Goal: Task Accomplishment & Management: Complete application form

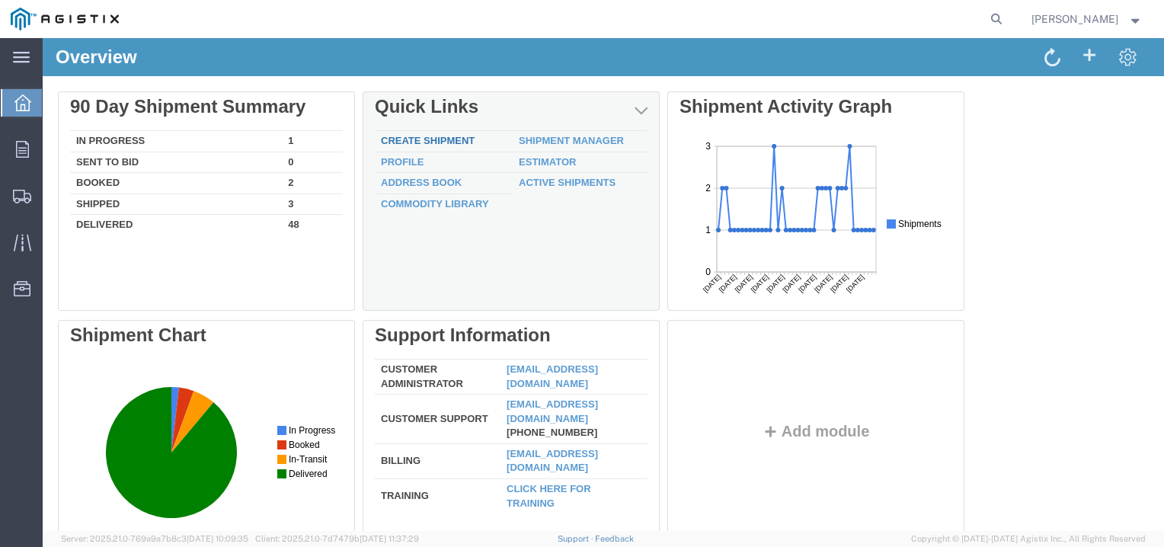
click at [417, 142] on link "Create Shipment" at bounding box center [428, 140] width 94 height 11
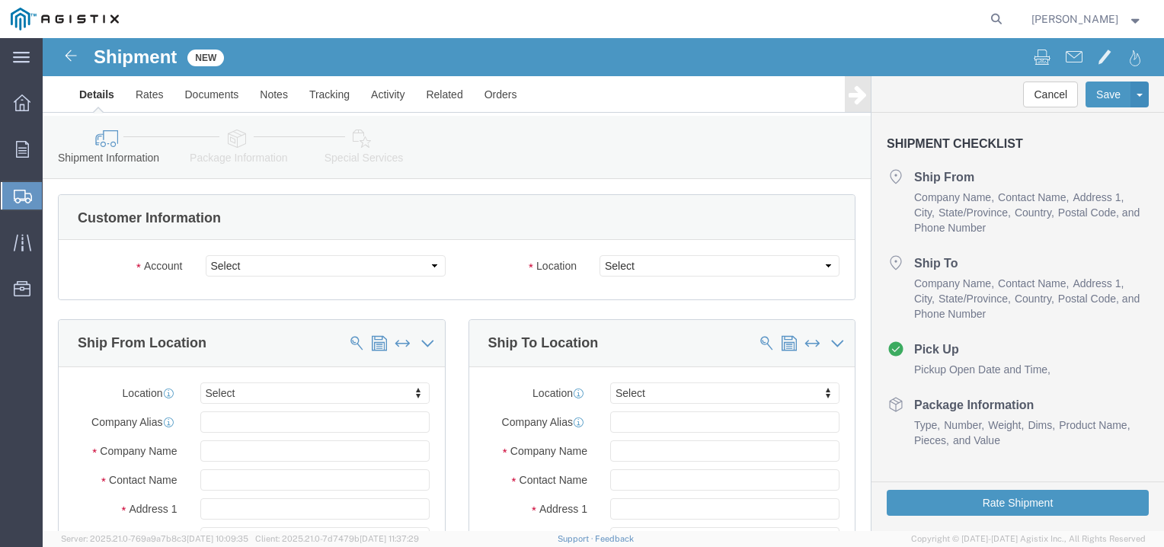
select select
click select "Select ABB Inc PG&E"
select select "9596"
click select "Select ABB Inc PG&E"
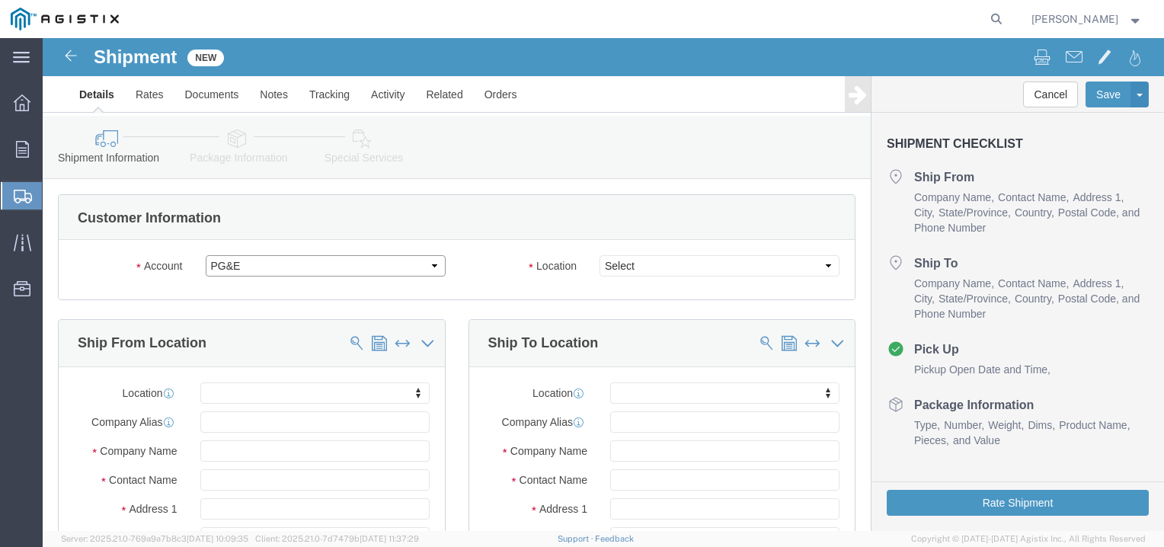
select select "PURCHORD"
select select
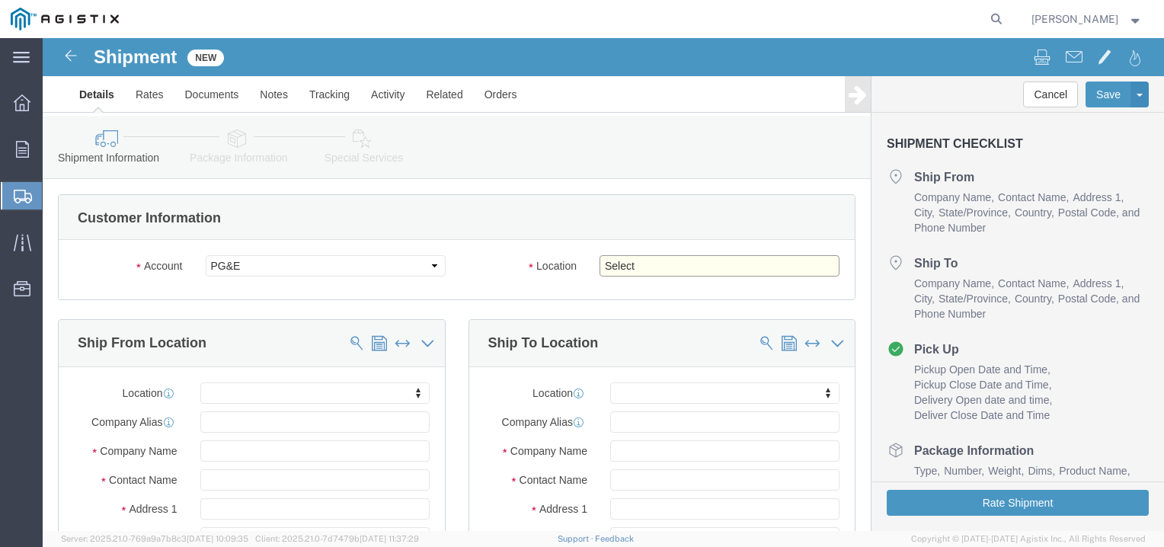
click select "Select All Others [GEOGRAPHIC_DATA] [GEOGRAPHIC_DATA] [GEOGRAPHIC_DATA] [GEOGRA…"
select select "23082"
click select "Select All Others [GEOGRAPHIC_DATA] [GEOGRAPHIC_DATA] [GEOGRAPHIC_DATA] [GEOGRA…"
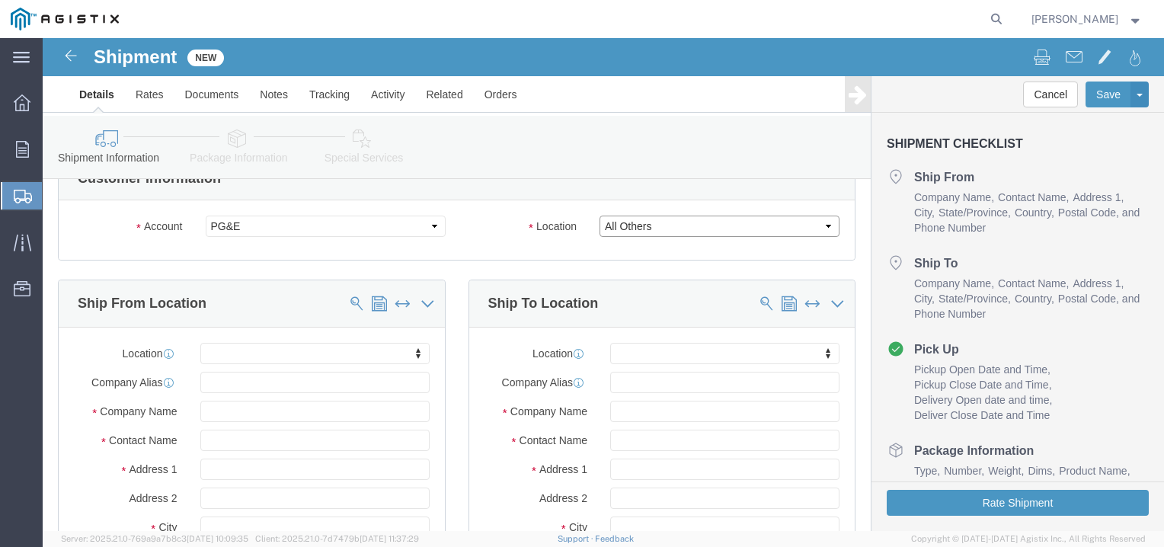
scroll to position [76, 0]
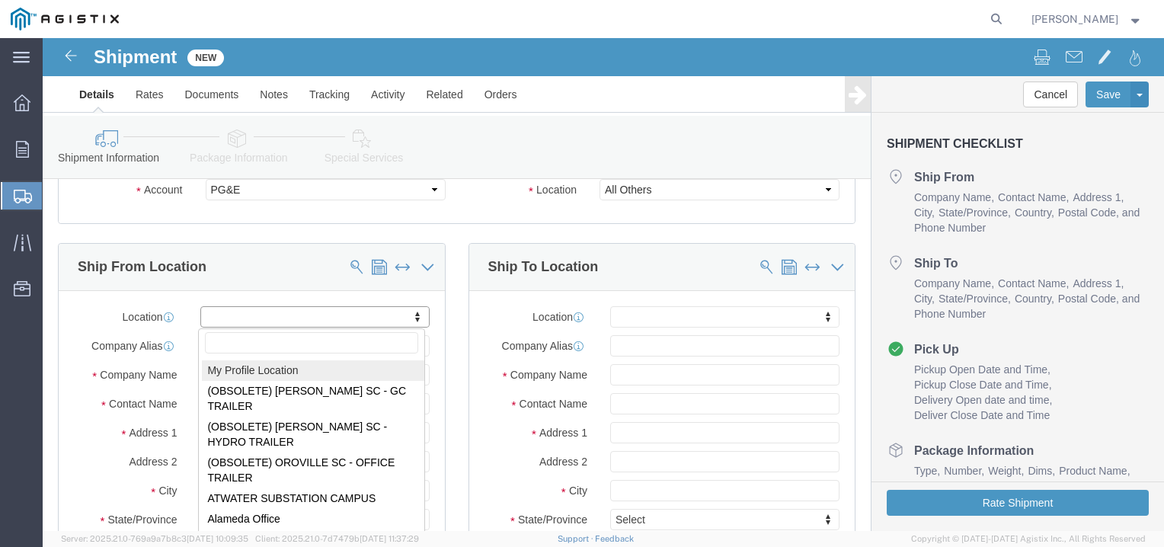
select select "MYPROFILE"
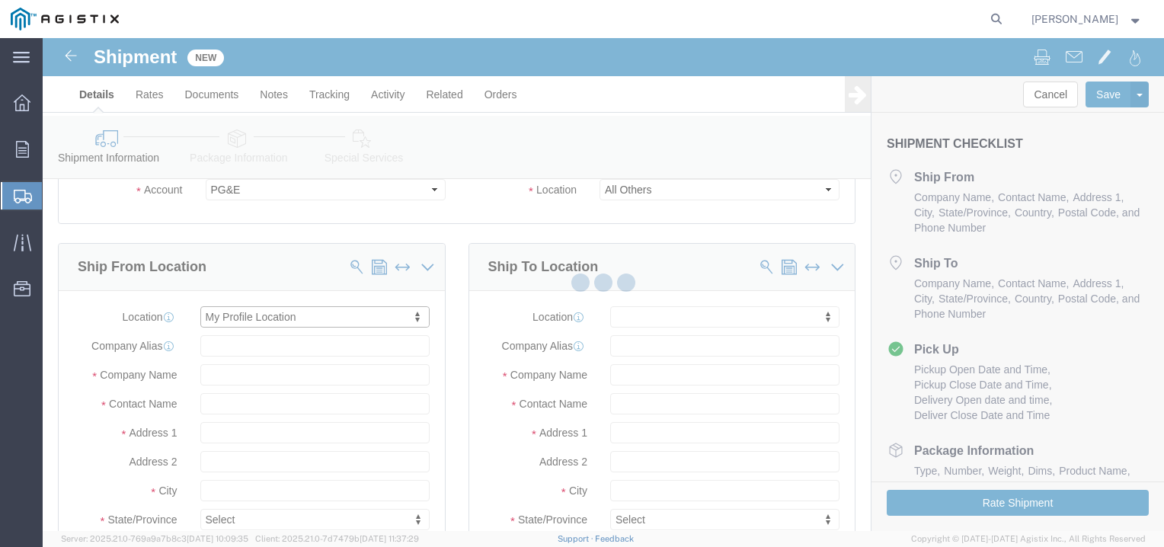
type input "ABB Inc"
type input "[PERSON_NAME]"
type input "[STREET_ADDRESS]"
type input "[GEOGRAPHIC_DATA]"
type input "29501"
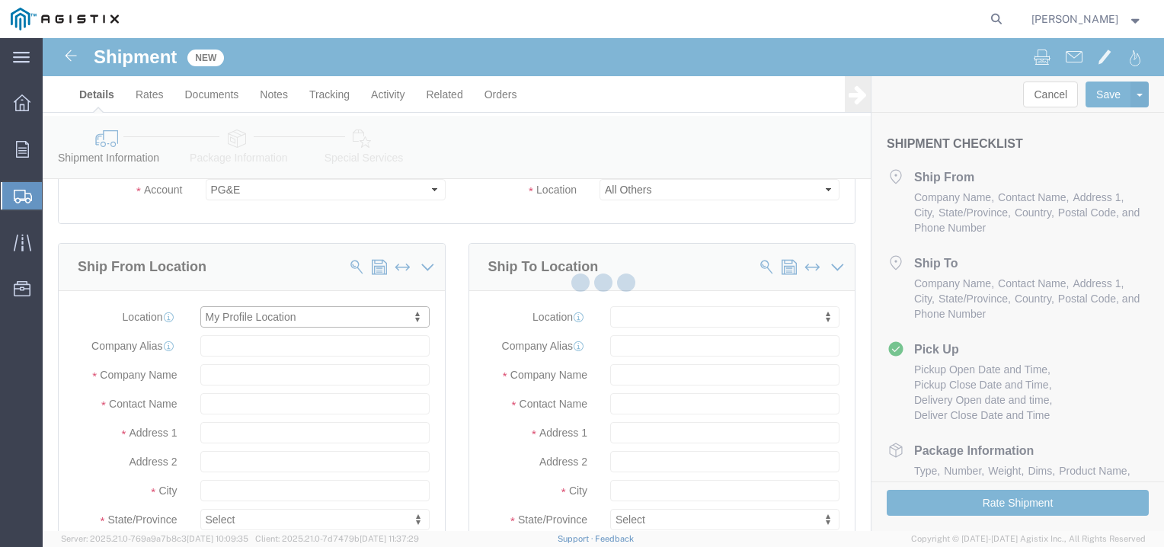
type input "[PHONE_NUMBER]"
type input "[PERSON_NAME][EMAIL_ADDRESS][PERSON_NAME][DOMAIN_NAME]"
checkbox input "true"
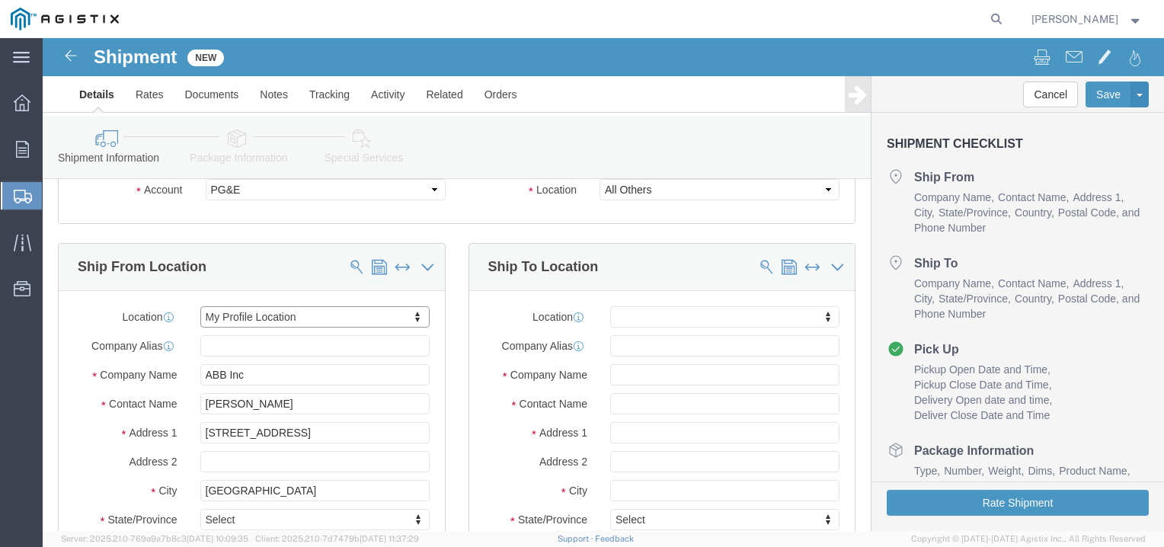
select select "SC"
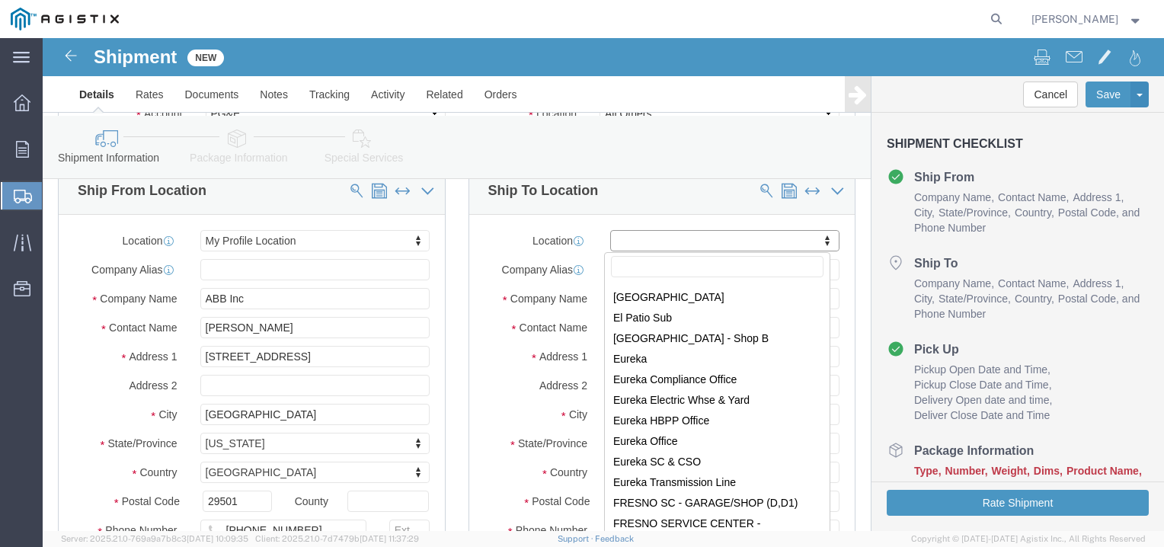
scroll to position [2438, 0]
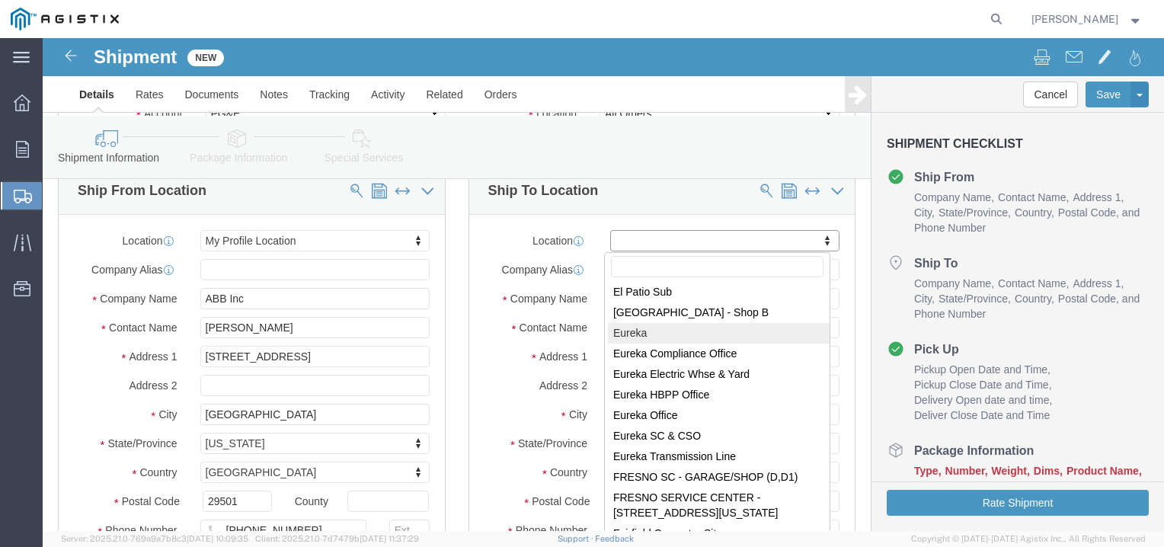
select select "39032"
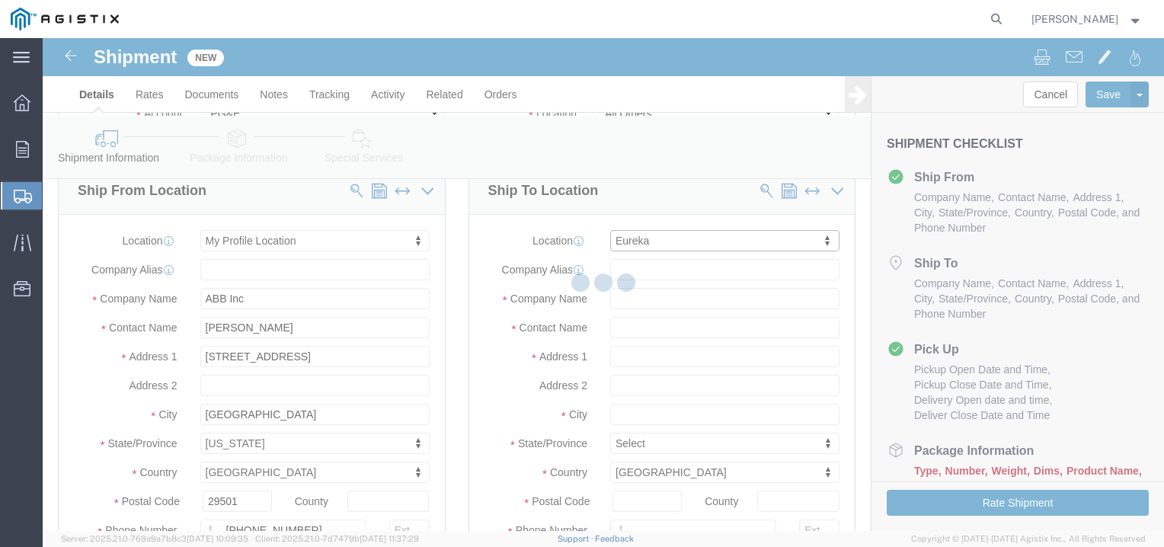
type input "PG&E"
type input "4919 N 101"
type input "Eureka"
type input "95503"
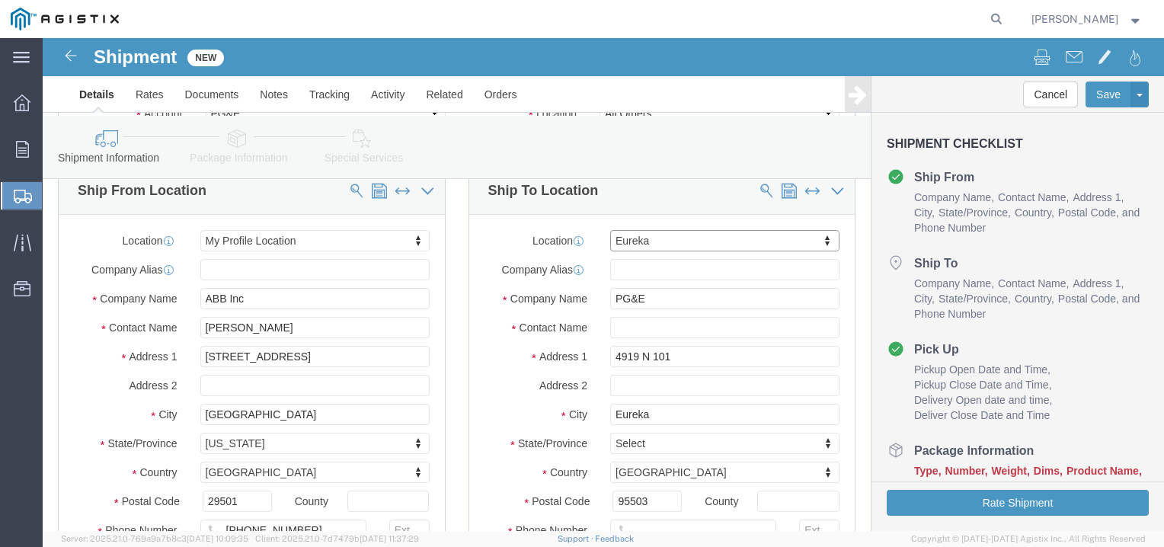
select select "CA"
drag, startPoint x: 624, startPoint y: 312, endPoint x: 539, endPoint y: 320, distance: 85.7
click div "Address [STREET_ADDRESS]"
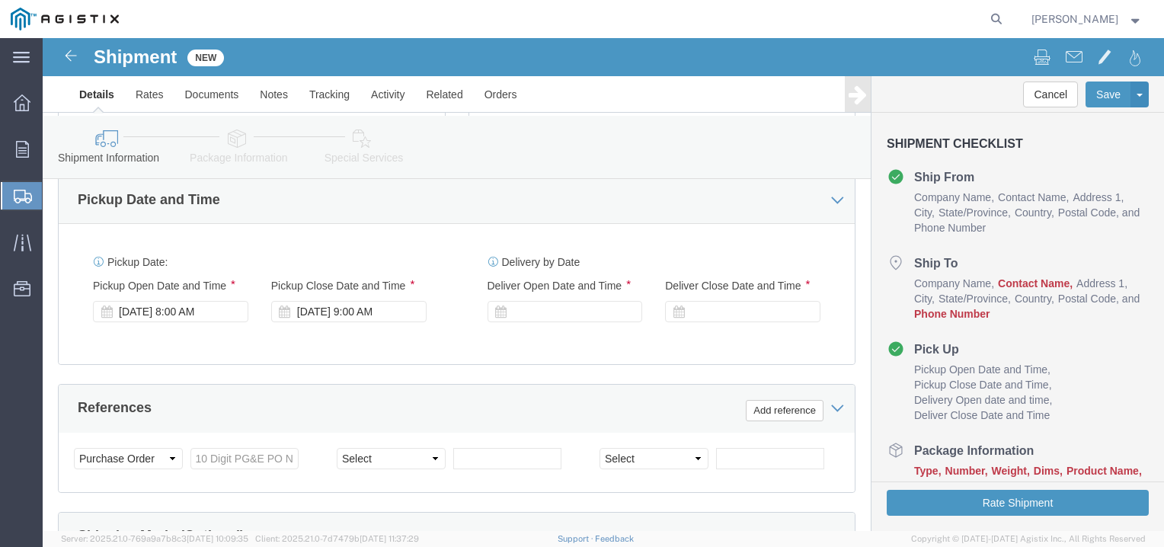
scroll to position [686, 0]
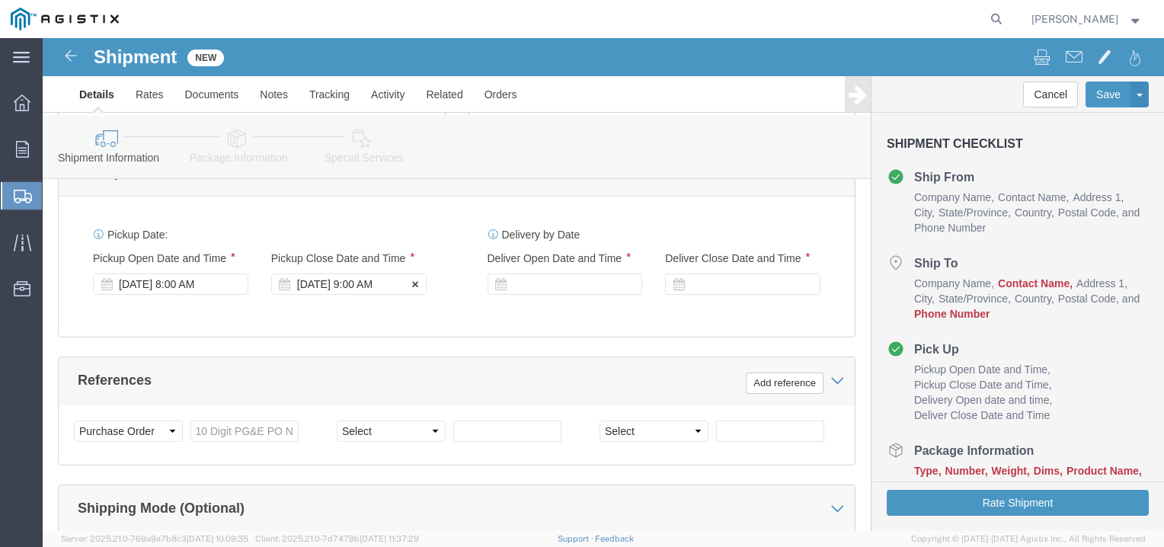
type input "[STREET_ADDRESS][PERSON_NAME]"
select select
click div "[DATE] 9:00 AM"
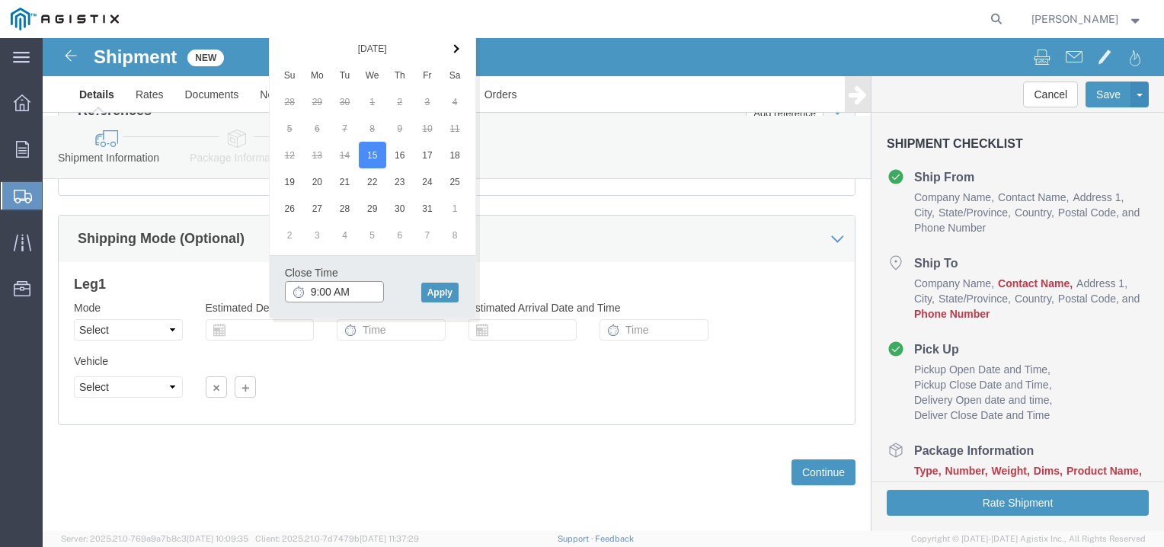
click input "9:00 AM"
click input "3:00 AM"
type input "3:00 PM"
click button "Apply"
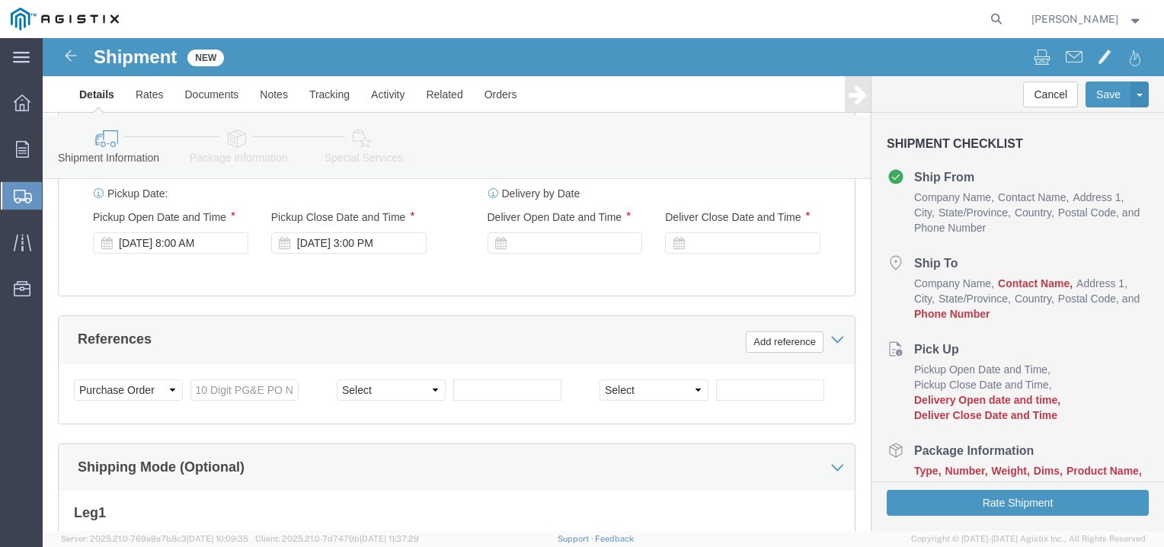
scroll to position [651, 0]
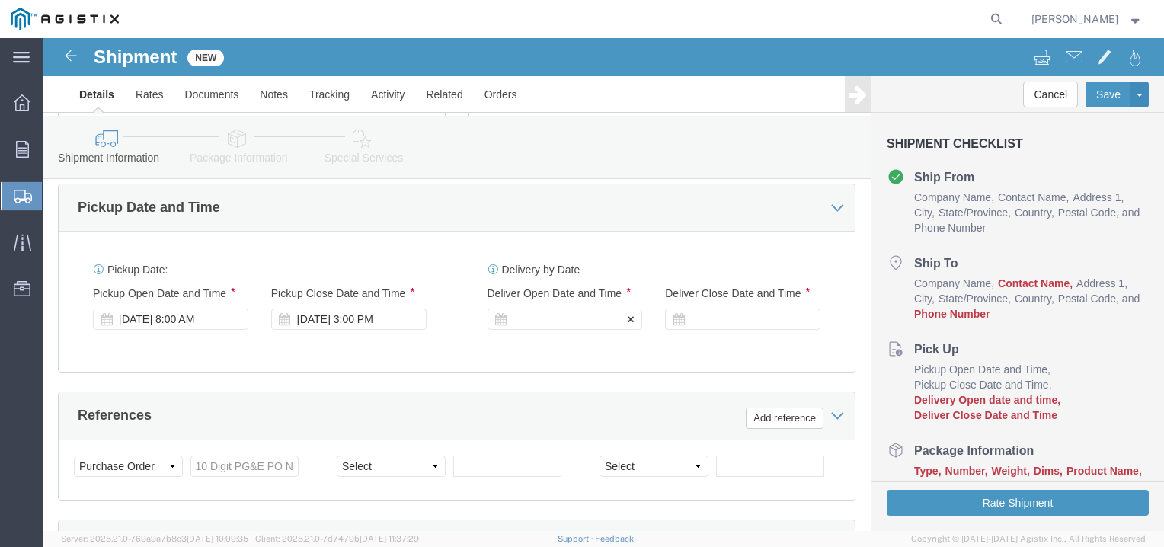
click div
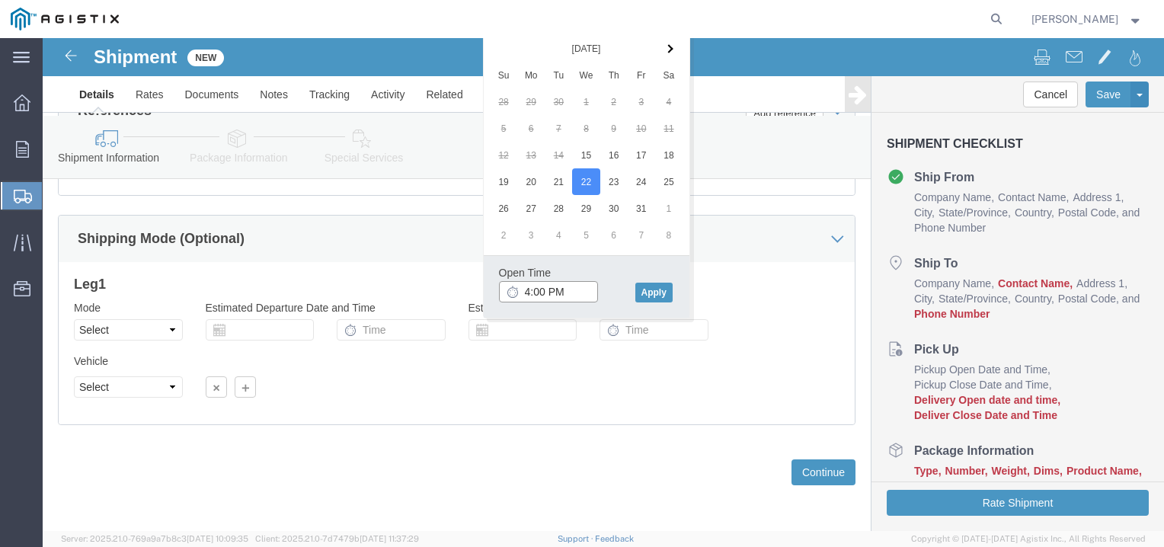
click input "4:00 PM"
click input "8:00 PM"
type input "8:00 AM"
click button "Apply"
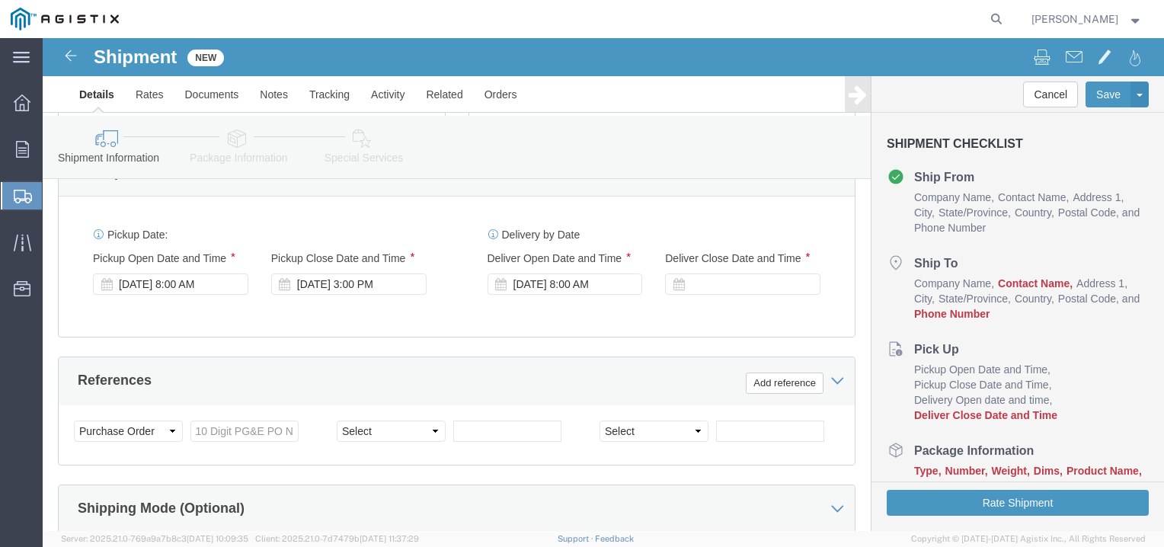
scroll to position [651, 0]
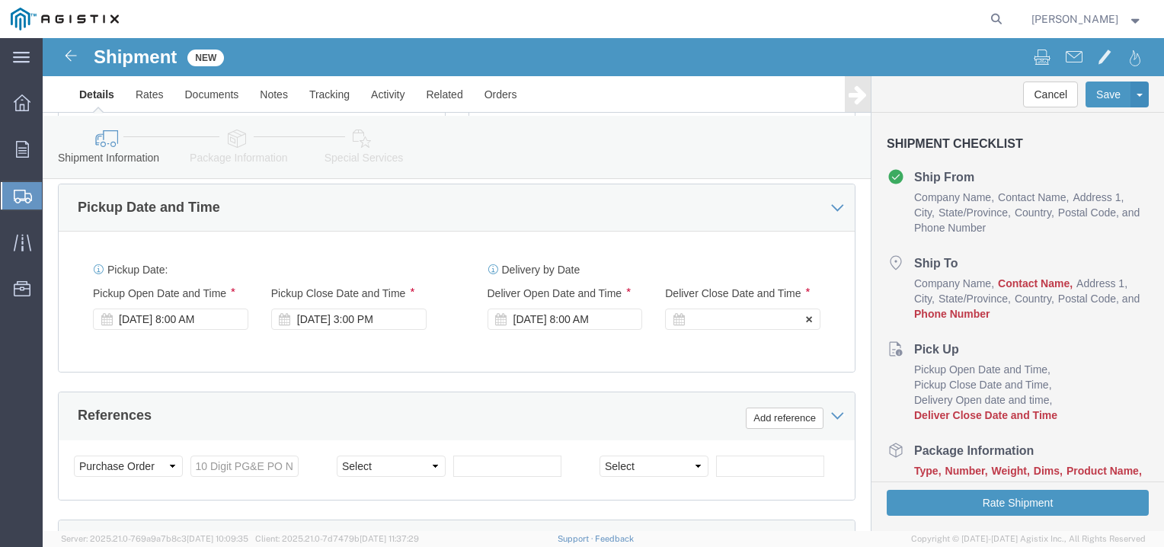
click div
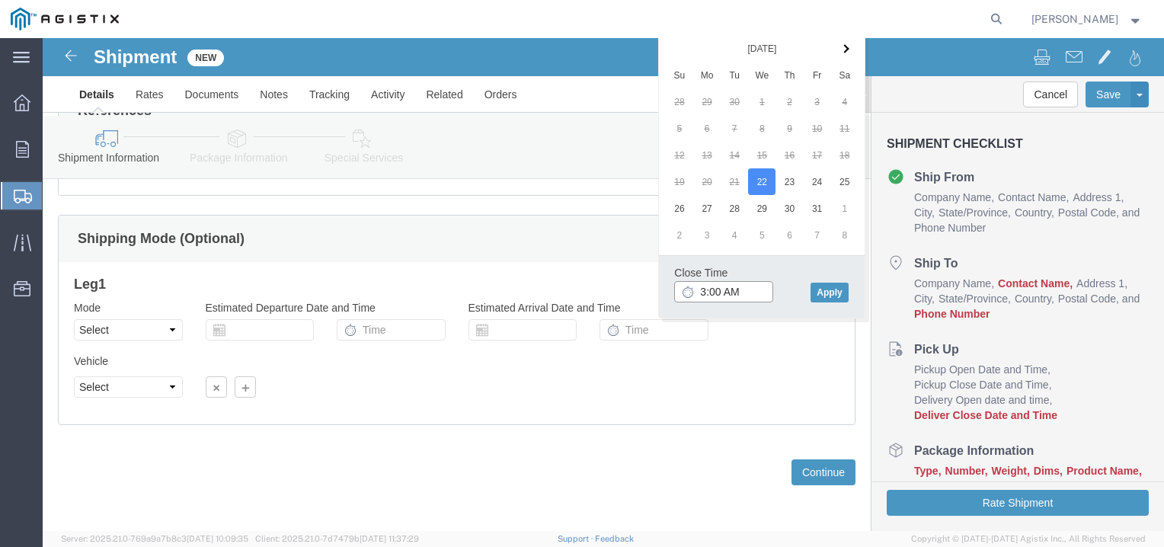
click input "3:00 AM"
type input "3:00 PM"
click button "Apply"
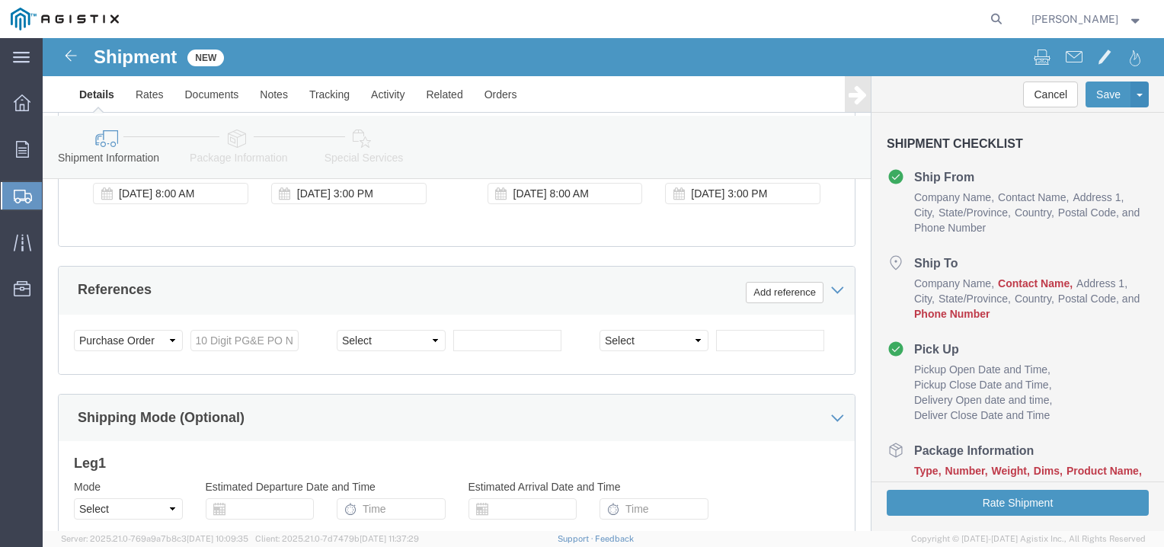
scroll to position [803, 0]
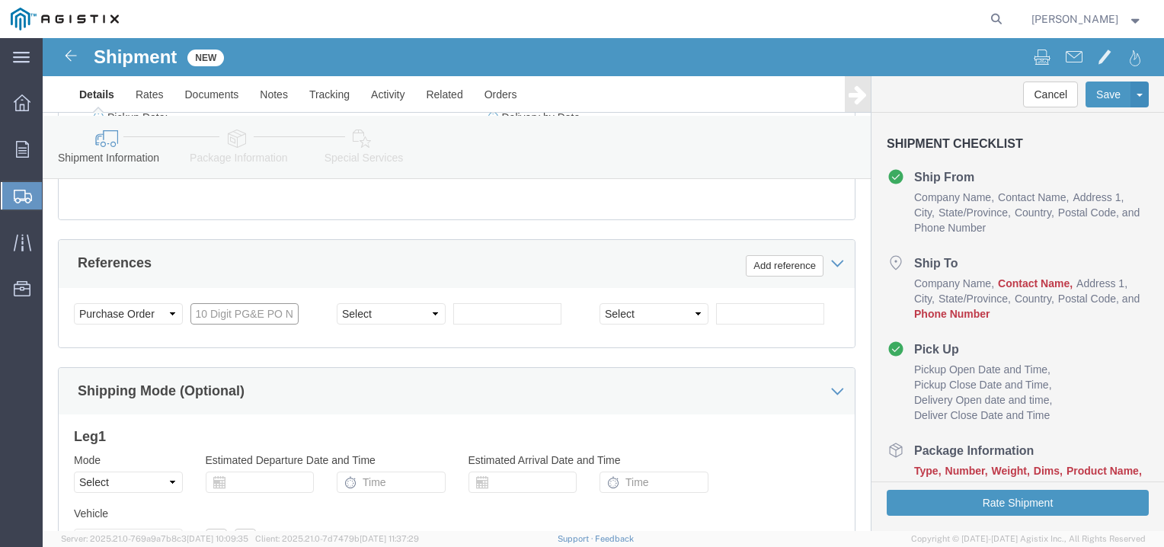
click input "text"
type input "2701158519"
click select "Select Account Type Activity ID Airline Appointment Number ASN Batch Request # …"
select select "SALEORDR"
click select "Select Account Type Activity ID Airline Appointment Number ASN Batch Request # …"
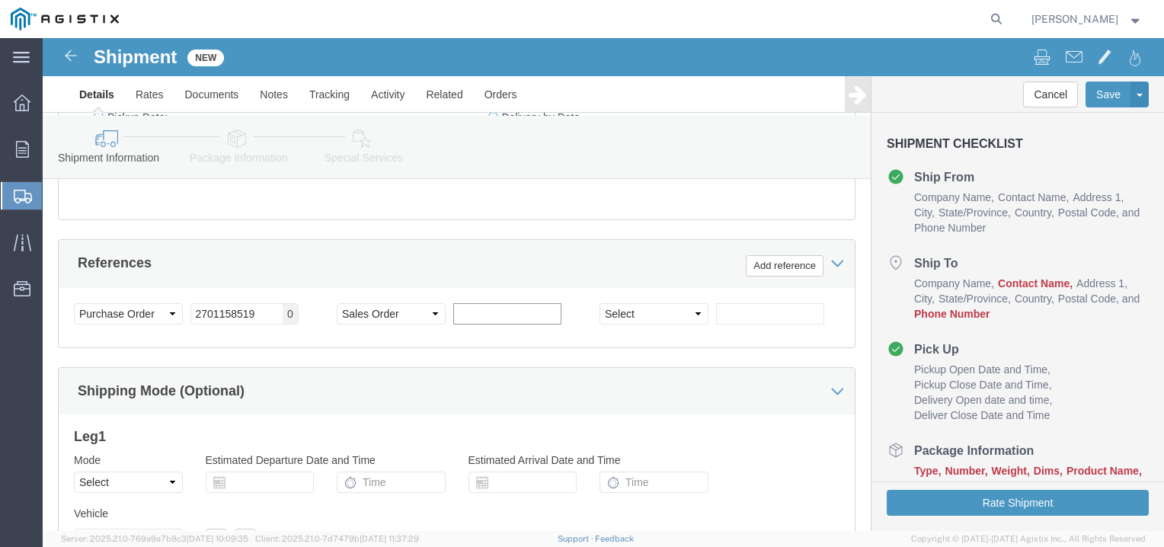
click input "text"
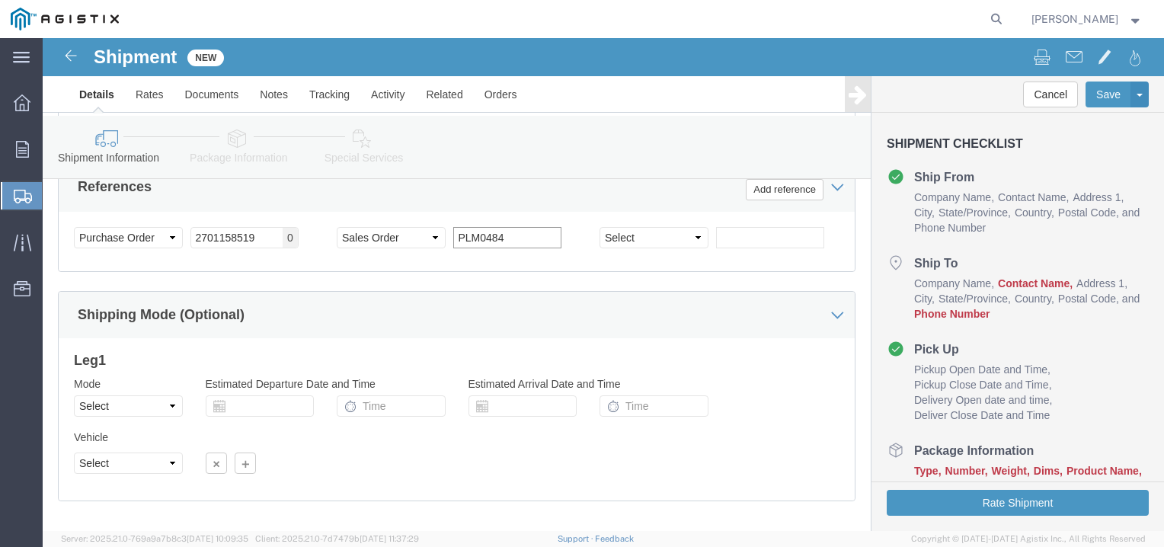
scroll to position [955, 0]
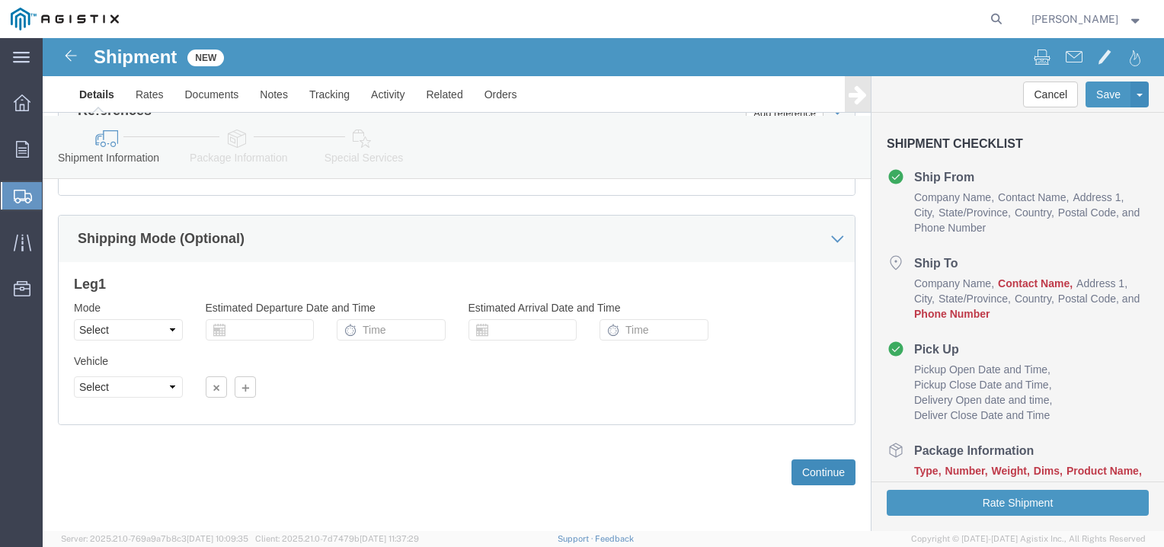
type input "PLM0484"
click button "Continue"
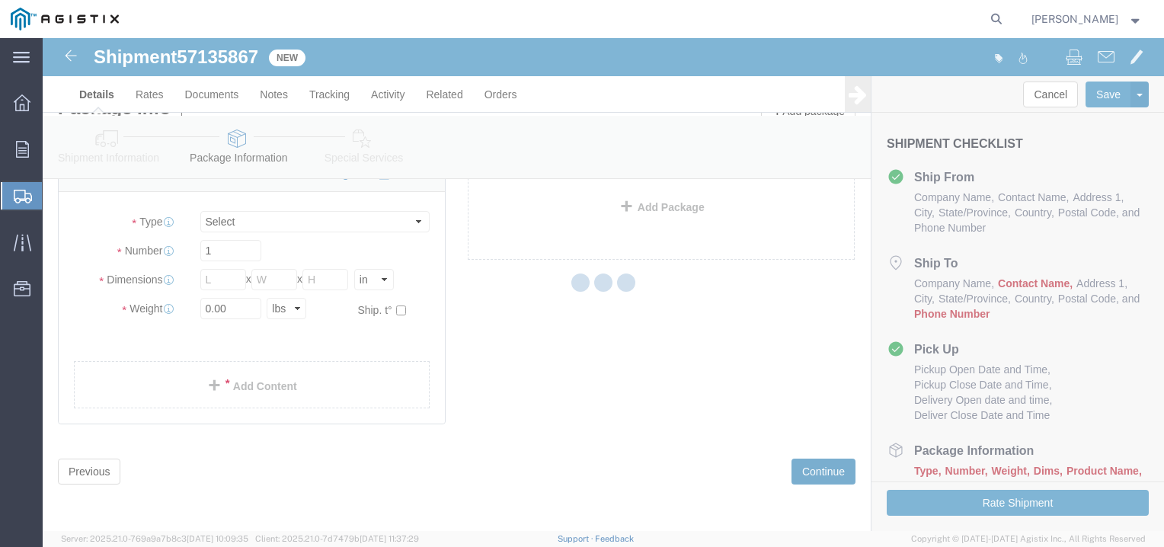
scroll to position [24, 0]
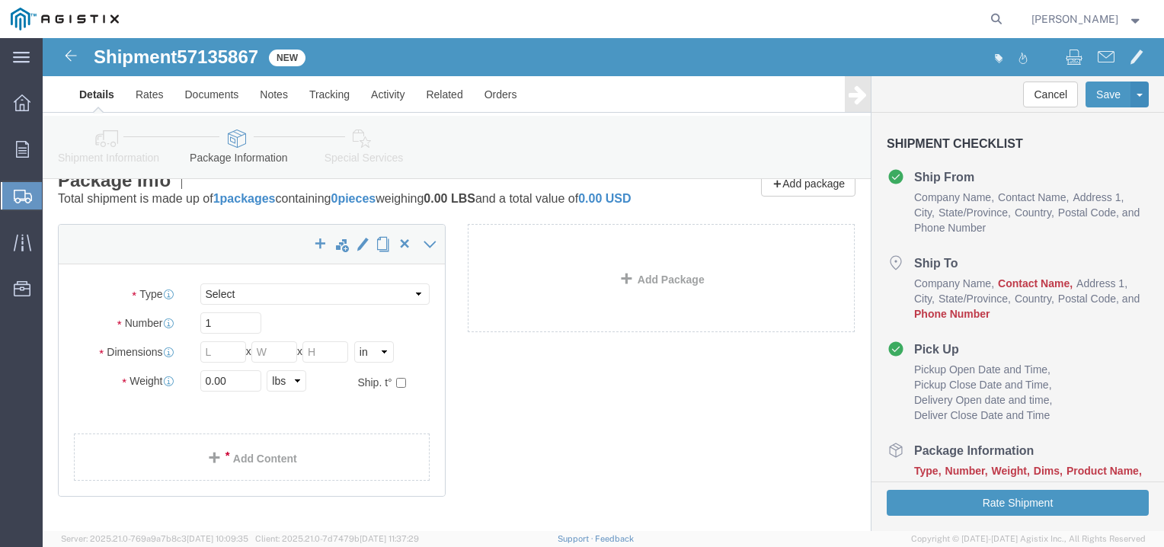
select select "CBOX"
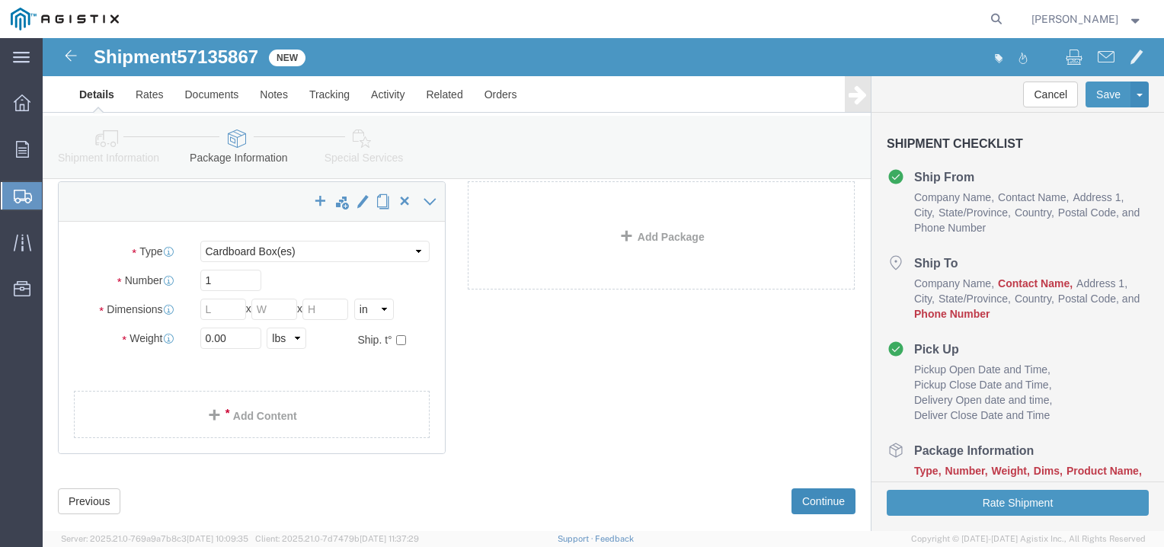
scroll to position [111, 0]
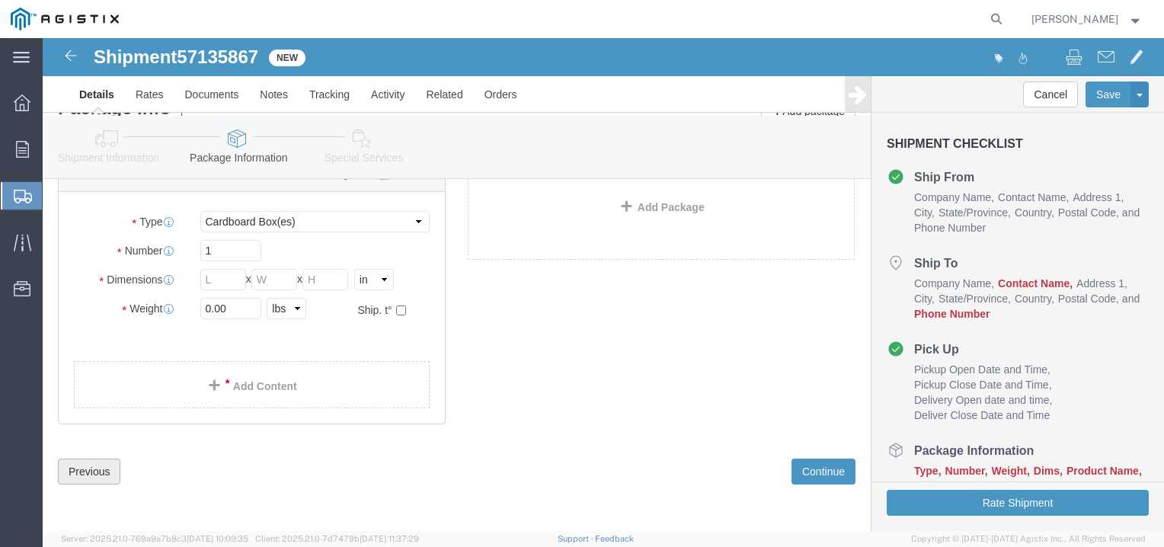
click button "Previous"
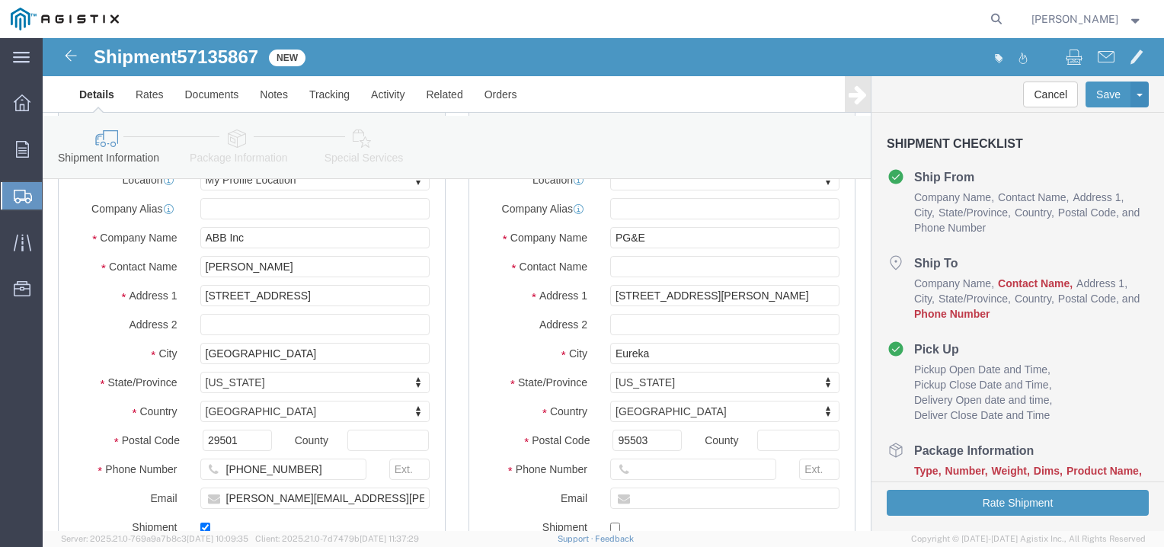
scroll to position [187, 0]
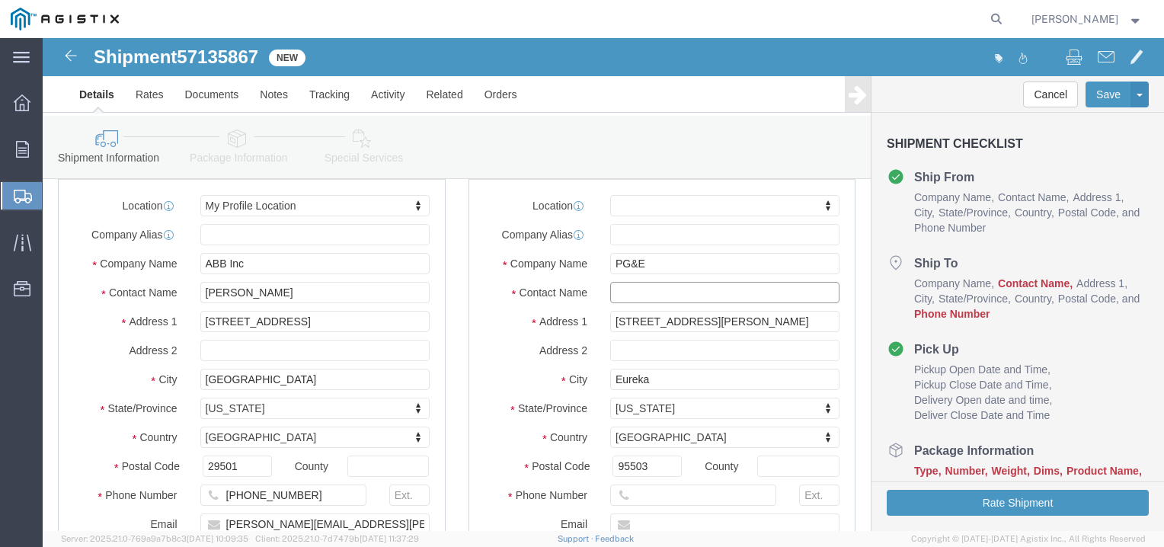
click input "text"
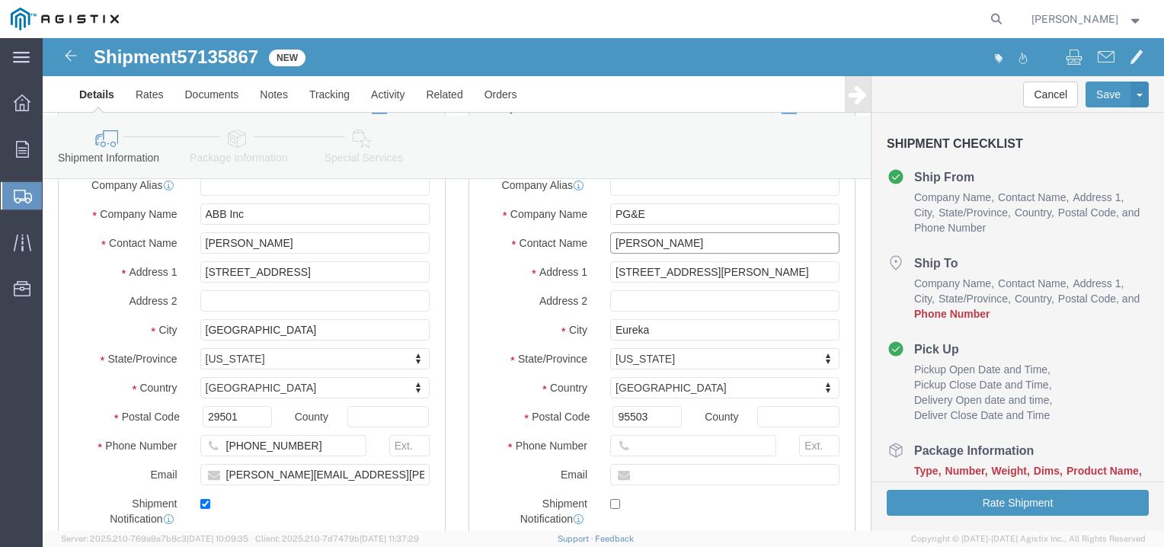
scroll to position [264, 0]
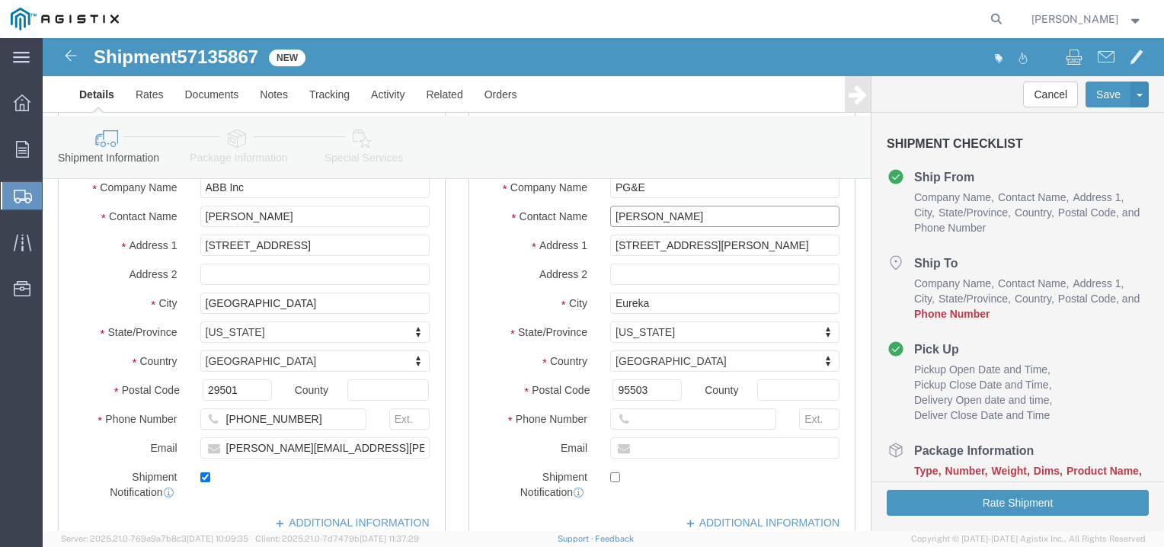
type input "[PERSON_NAME]"
click icon
click input "text"
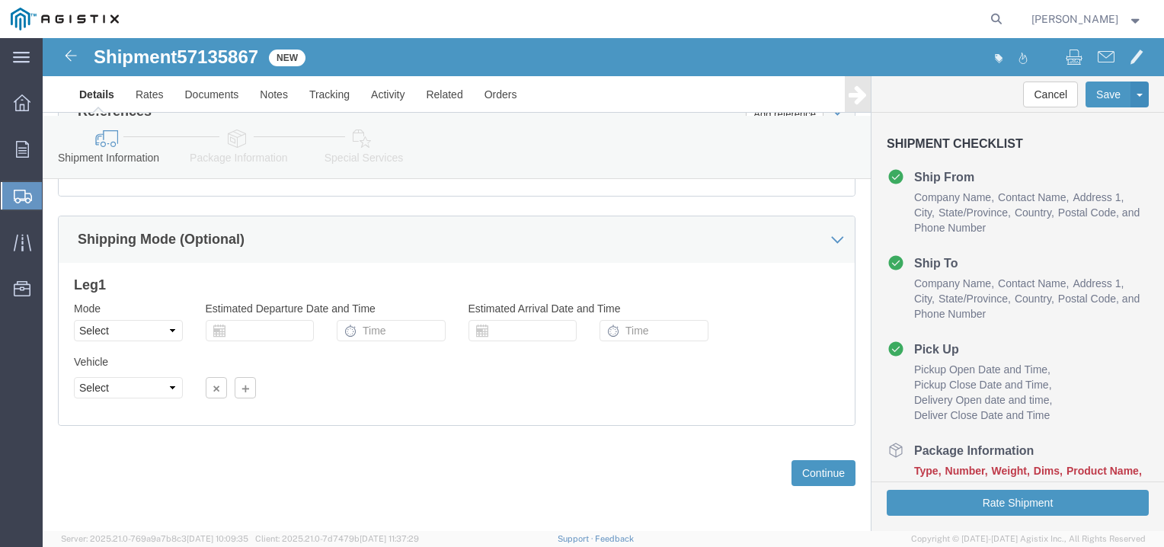
scroll to position [955, 0]
type input "[PHONE_NUMBER]"
click button "Continue"
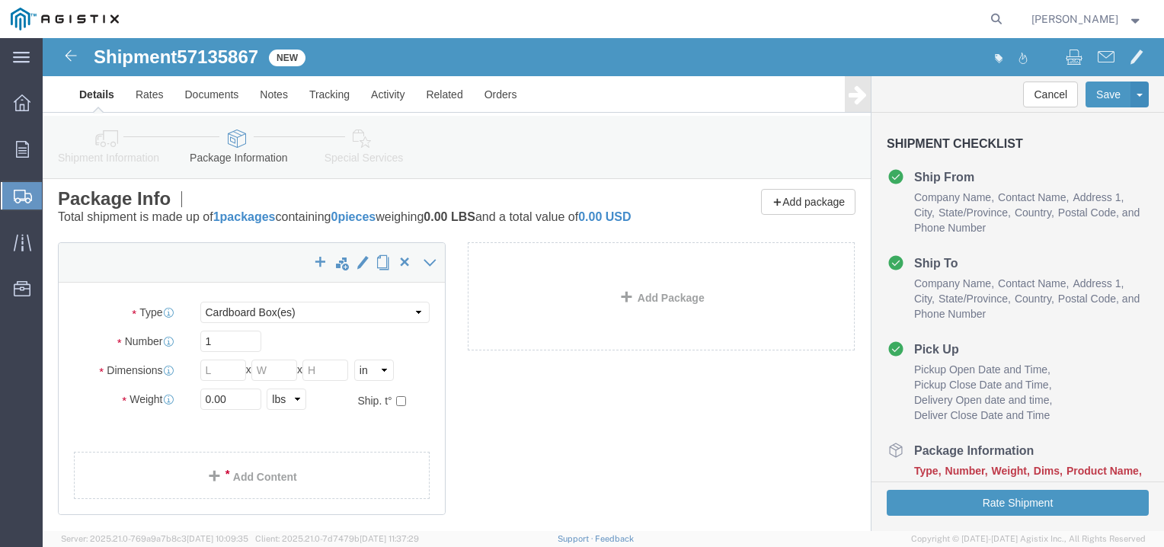
scroll to position [0, 0]
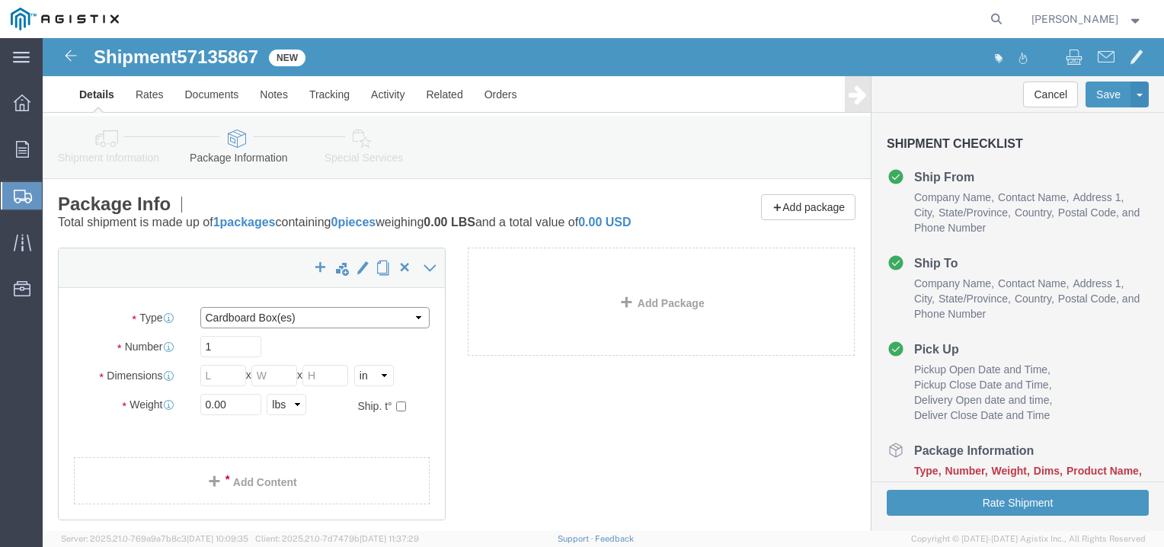
click select "Select Bulk Bundle(s) Cardboard Box(es) Carton(s) Crate(s) Drum(s) (Fiberboard)…"
select select "PSST"
click select "Select Bulk Bundle(s) Cardboard Box(es) Carton(s) Crate(s) Drum(s) (Fiberboard)…"
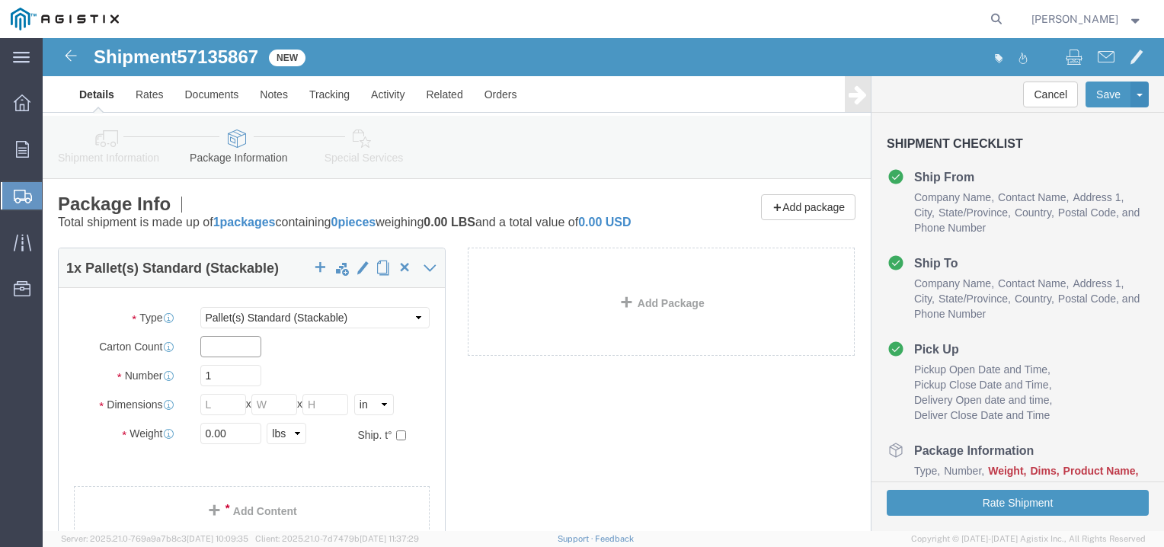
click input "text"
type input "1"
click input "text"
type input "43"
click input "text"
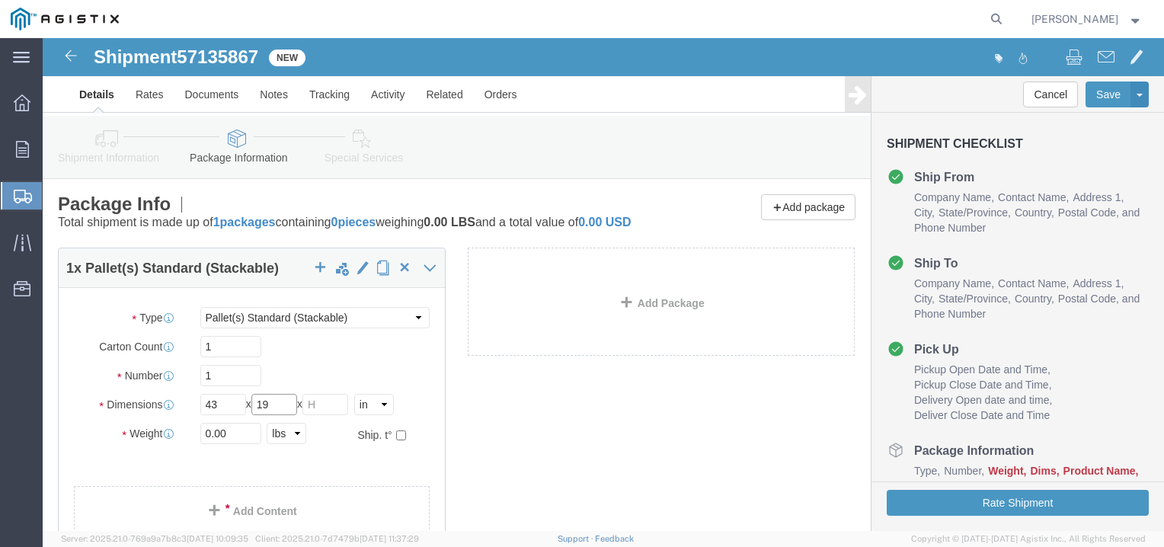
type input "19"
click input "text"
type input "20"
drag, startPoint x: 197, startPoint y: 411, endPoint x: 145, endPoint y: 413, distance: 52.6
click div "0.00 Select kgs lbs"
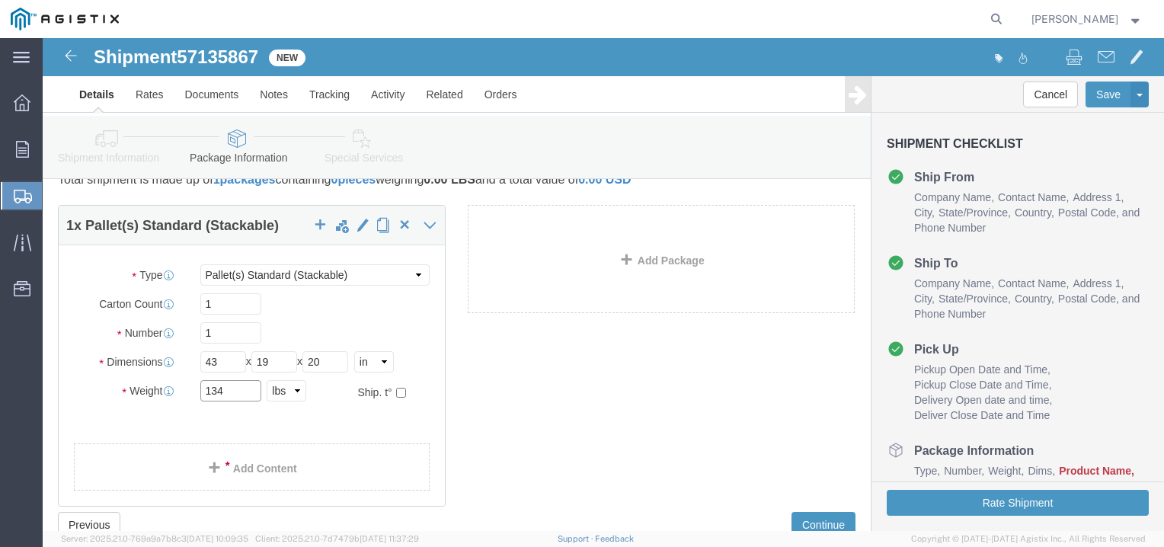
scroll to position [76, 0]
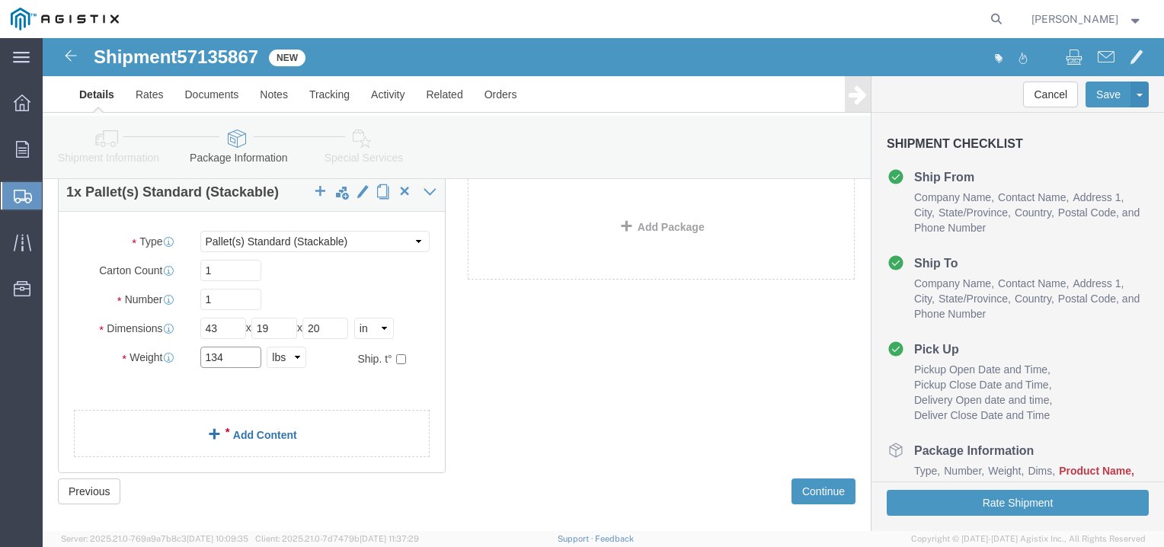
type input "134"
click link "Add Content"
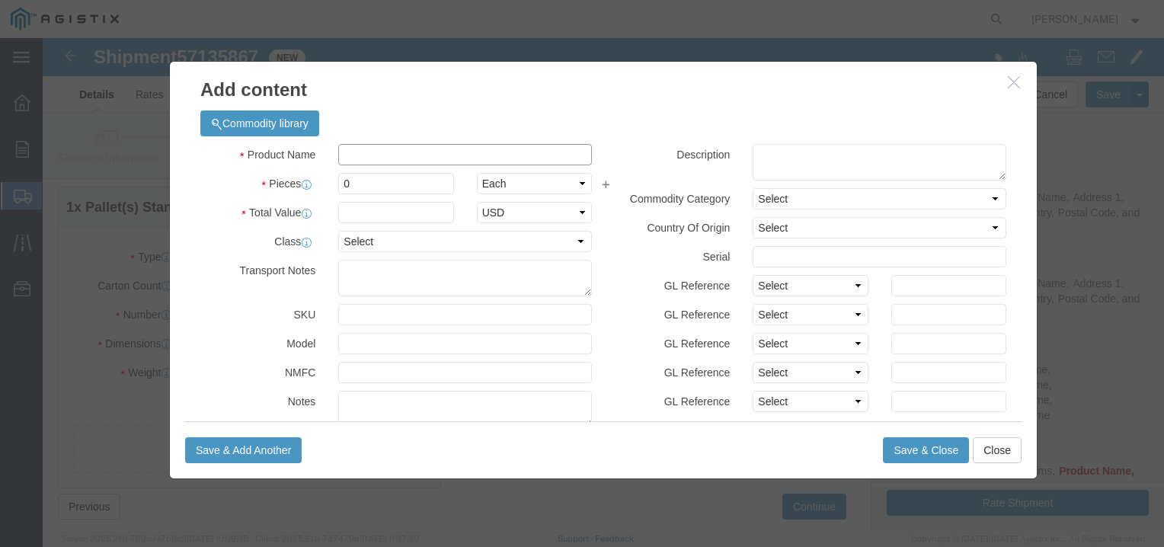
click input "text"
type input "SAB-1,1000-5A S/R,C100"
click input "0"
type input "6"
click input "text"
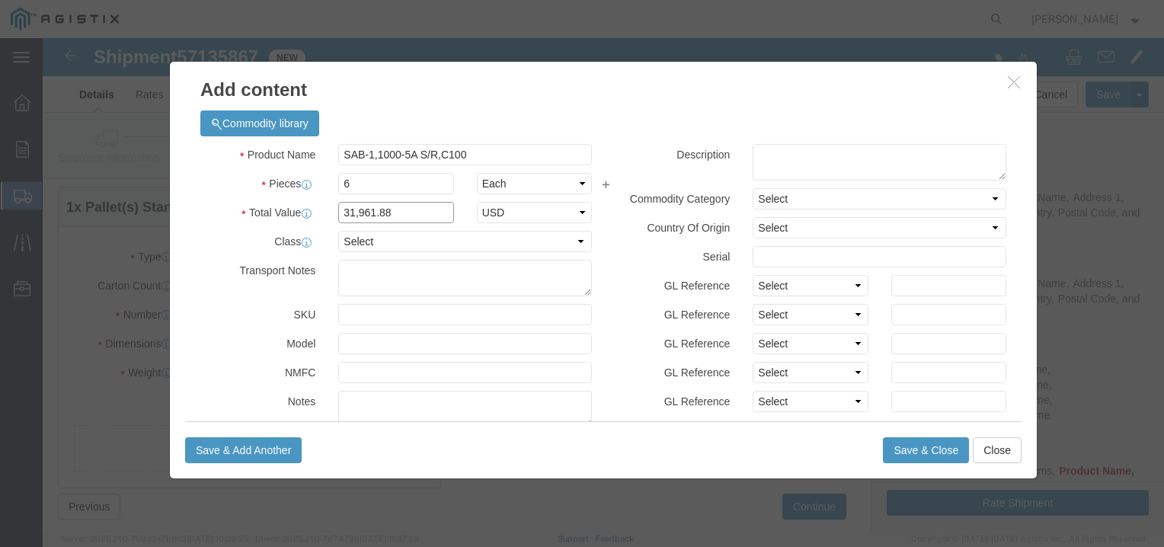
type input "31,961.88"
click select "Select 50 55 60 65 70 85 92.5 100 125 175 250 300 400"
select select "70"
click select "Select 50 55 60 65 70 85 92.5 100 125 175 250 300 400"
click div "Product Name SAB-1,1000-5A S/R,C100 Pieces 6 Select Bag Barrels 100Board Feet B…"
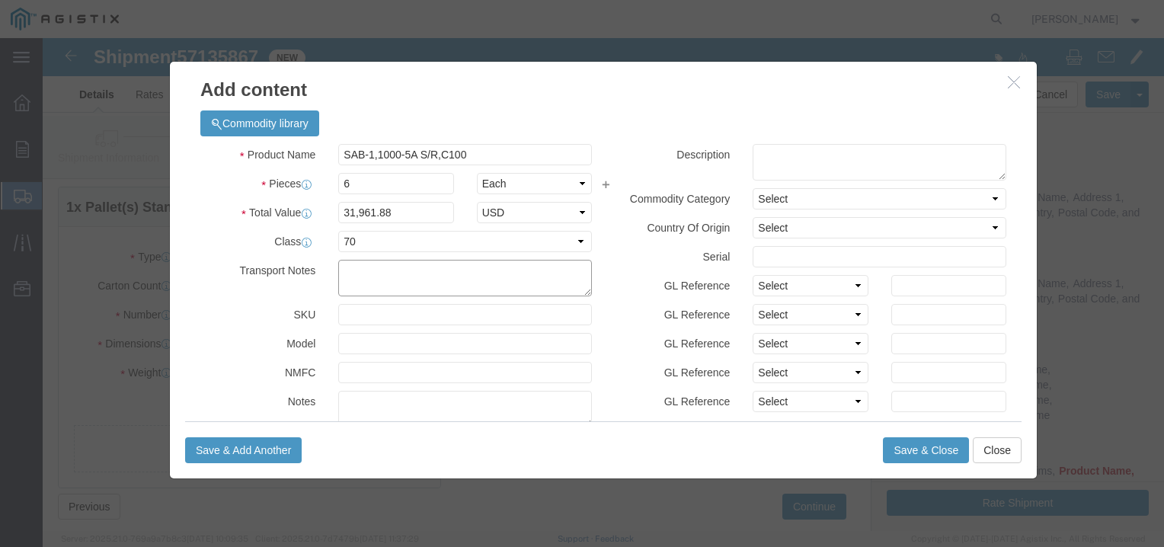
click textarea
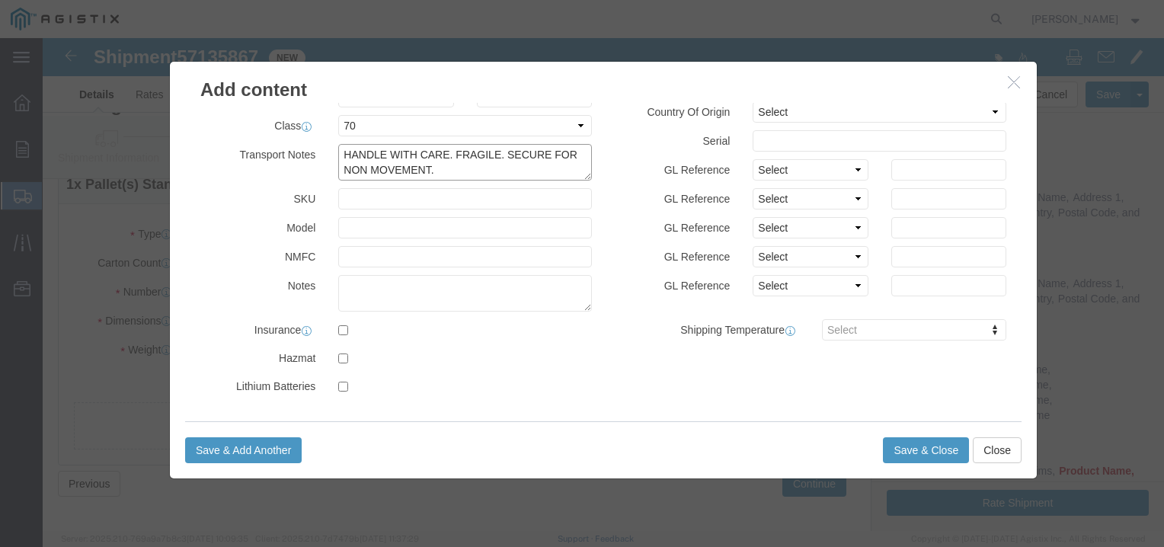
scroll to position [111, 0]
type textarea "HANDLE WITH CARE. FRAGILE. SECURE FOR NON MOVEMENT."
click button "Save & Close"
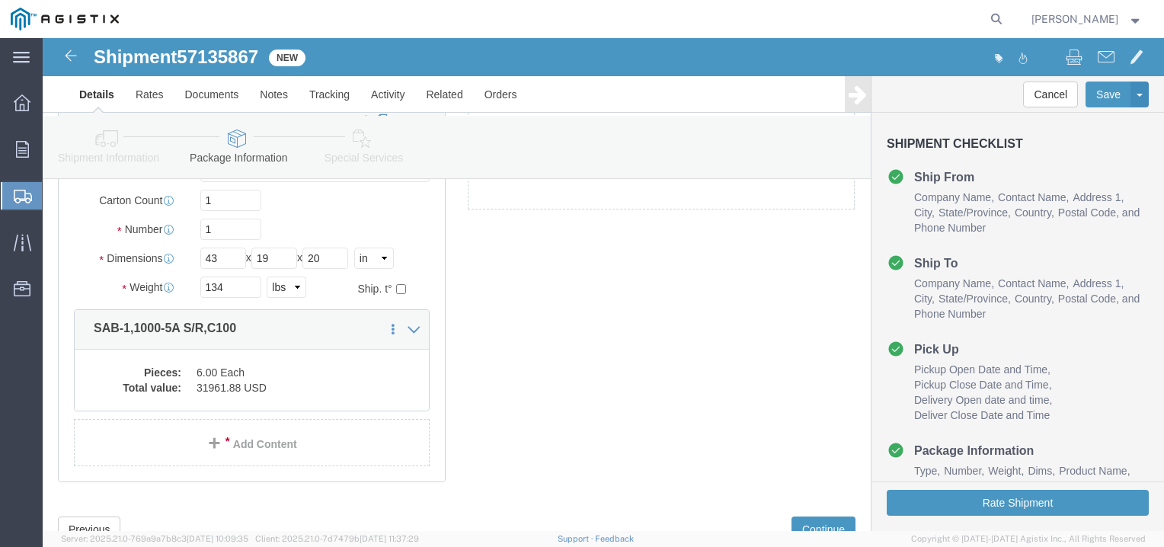
scroll to position [187, 0]
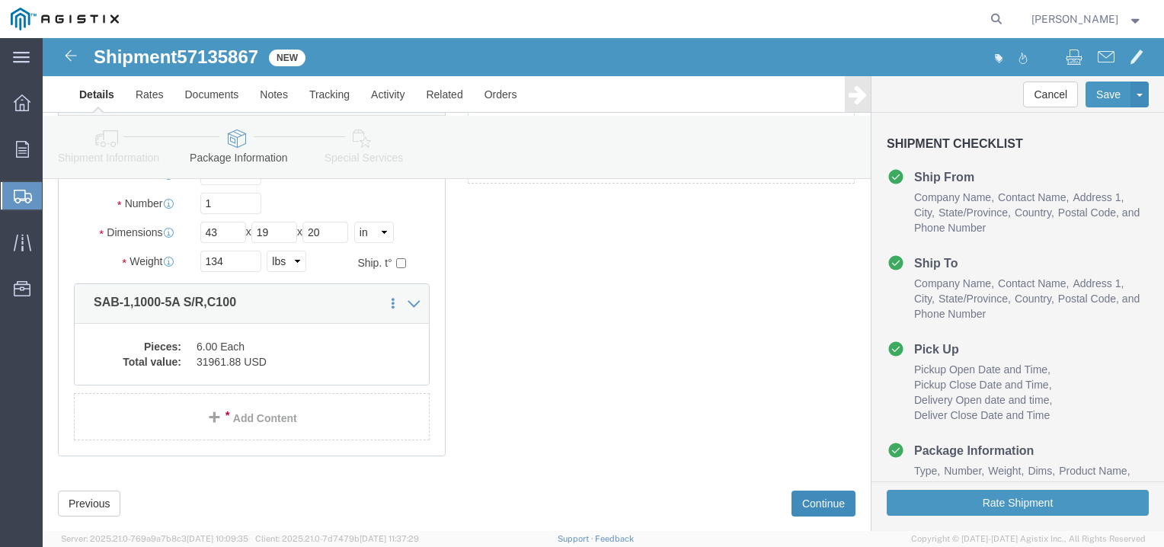
click button "Continue"
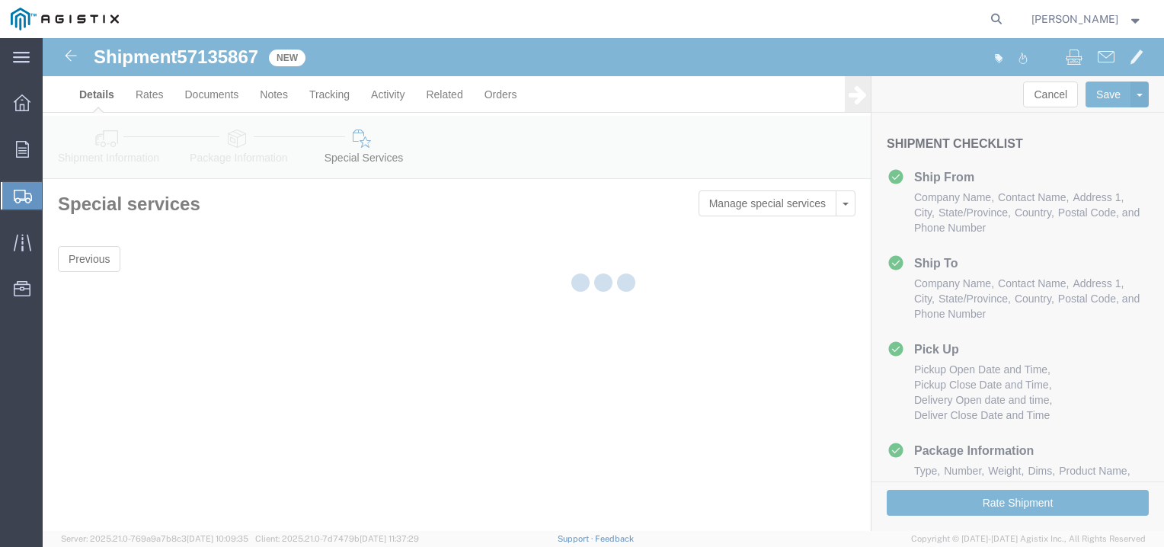
scroll to position [0, 0]
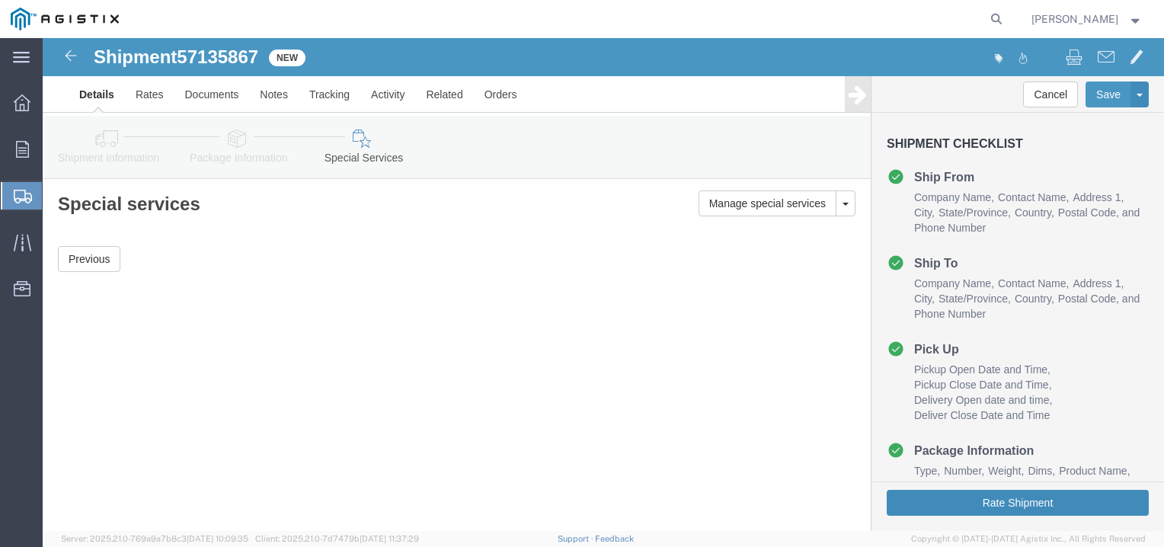
click button "Rate Shipment"
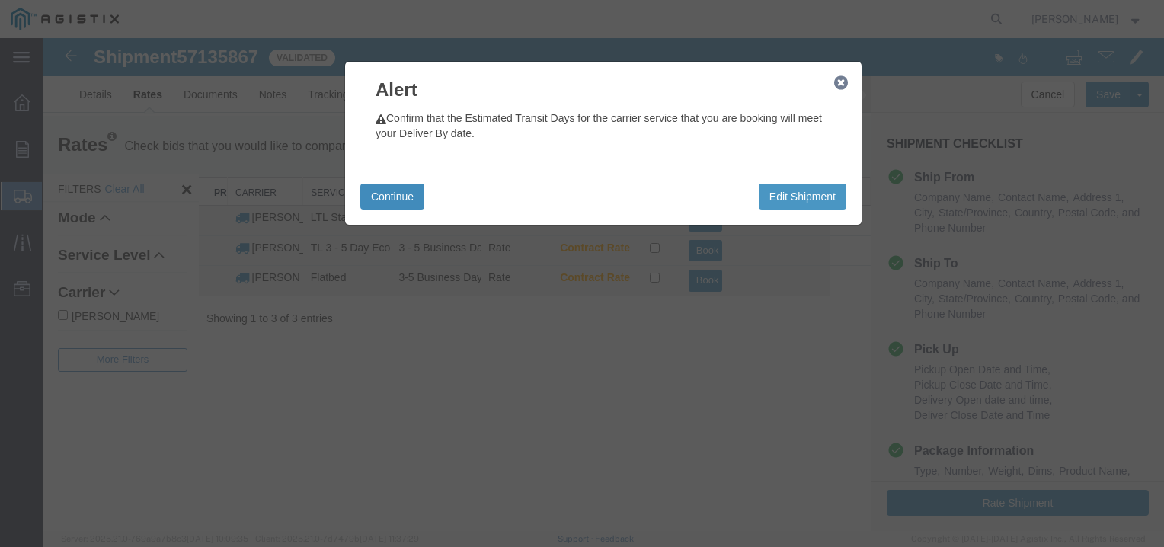
click at [393, 198] on button "Continue" at bounding box center [392, 197] width 64 height 26
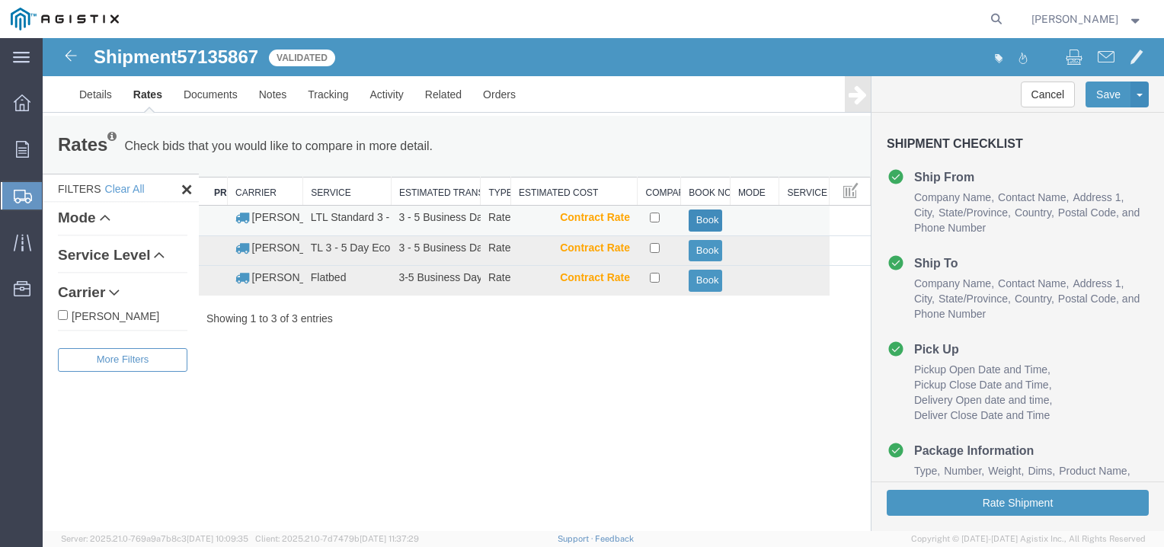
click at [702, 219] on button "Book" at bounding box center [706, 220] width 34 height 22
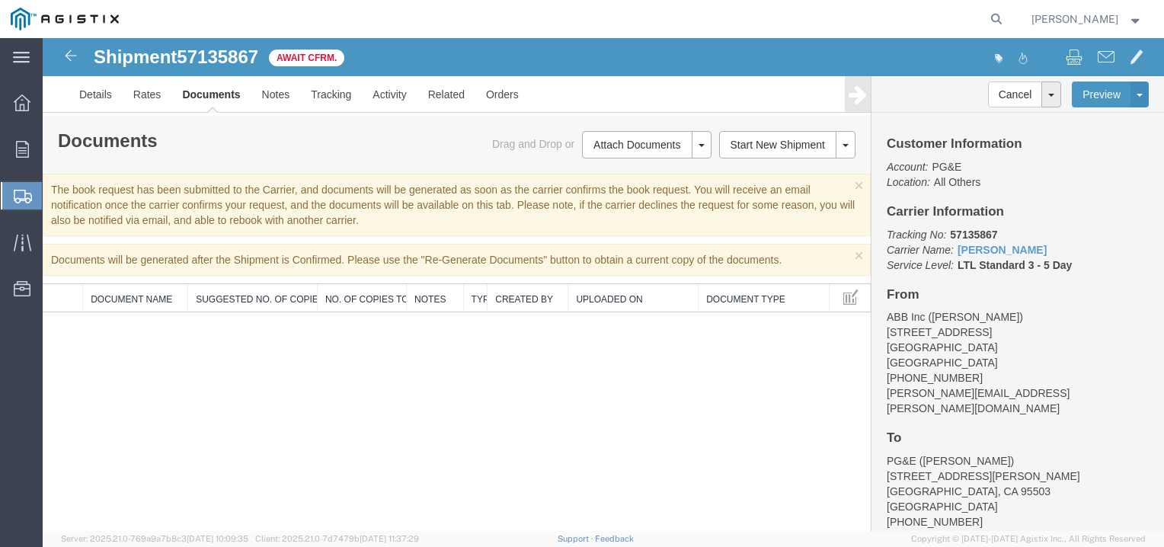
scroll to position [76, 0]
